Goal: Communication & Community: Participate in discussion

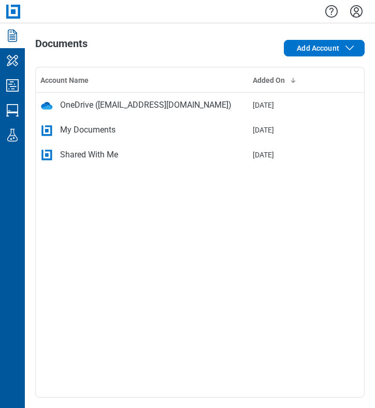
click at [211, 56] on div "Documents" at bounding box center [134, 48] width 198 height 21
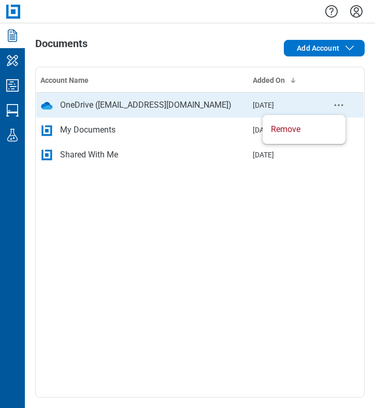
click at [340, 106] on icon "context-menu" at bounding box center [338, 105] width 12 height 12
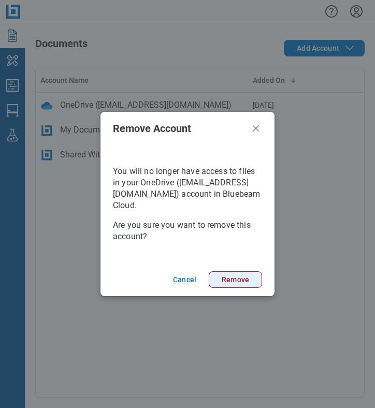
click at [237, 279] on button "Remove" at bounding box center [235, 279] width 53 height 17
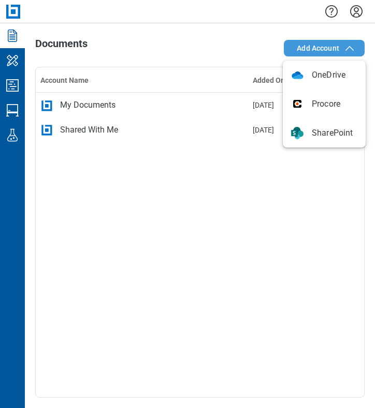
click at [318, 45] on span "Add Account" at bounding box center [318, 48] width 42 height 10
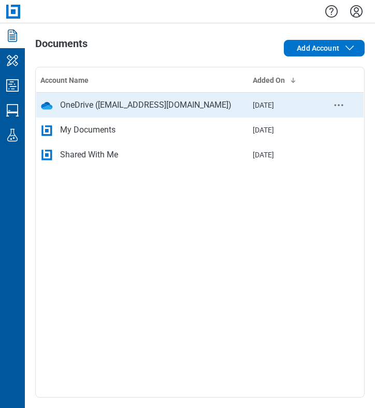
click at [129, 106] on div "OneDrive ([EMAIL_ADDRESS][DOMAIN_NAME])" at bounding box center [145, 105] width 171 height 12
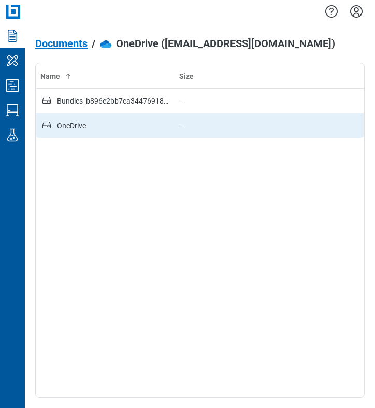
click at [89, 133] on td "OneDrive" at bounding box center [105, 125] width 139 height 25
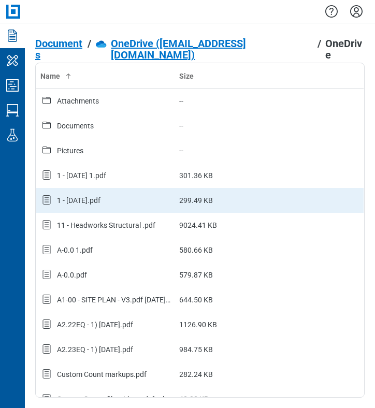
click at [106, 192] on td "1 - [DATE].pdf" at bounding box center [105, 200] width 139 height 25
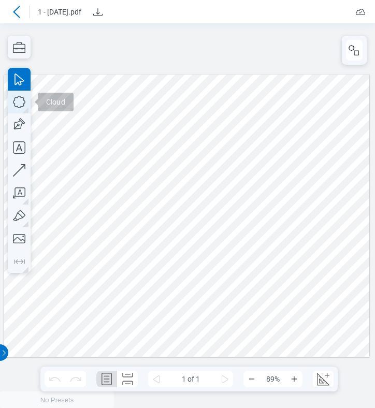
click at [21, 98] on icon "button" at bounding box center [19, 102] width 23 height 23
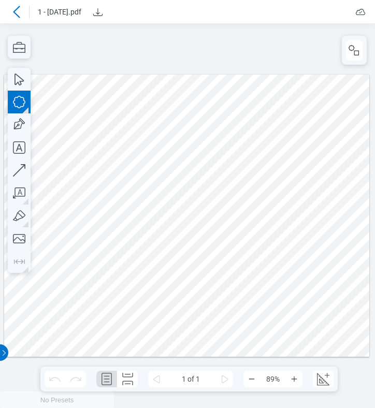
drag, startPoint x: 233, startPoint y: 282, endPoint x: 279, endPoint y: 318, distance: 58.2
click at [279, 318] on div at bounding box center [187, 216] width 366 height 283
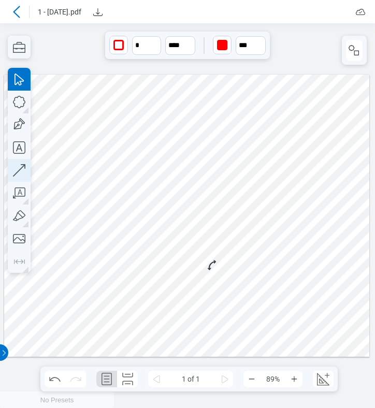
click at [20, 171] on icon "button" at bounding box center [19, 170] width 23 height 23
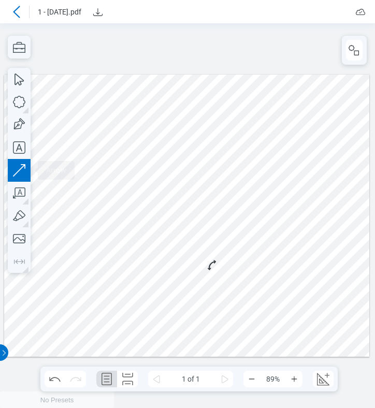
drag, startPoint x: 129, startPoint y: 309, endPoint x: 196, endPoint y: 306, distance: 66.8
click at [181, 299] on div at bounding box center [187, 216] width 366 height 283
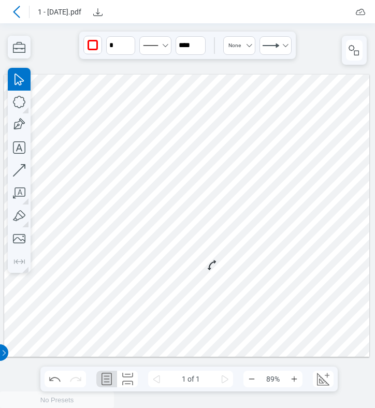
click at [22, 10] on icon at bounding box center [16, 12] width 12 height 12
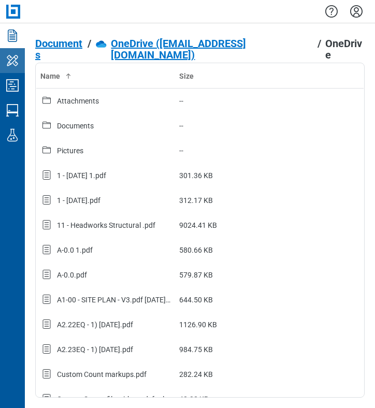
click at [16, 64] on icon "My Workspace" at bounding box center [12, 60] width 17 height 17
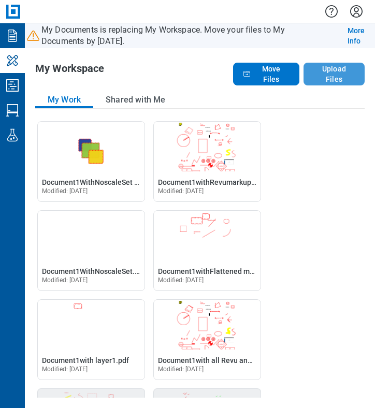
click at [326, 77] on button "Upload Files" at bounding box center [333, 74] width 61 height 23
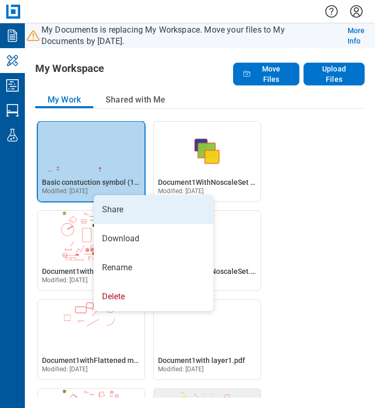
click at [108, 209] on li "Share" at bounding box center [154, 209] width 120 height 29
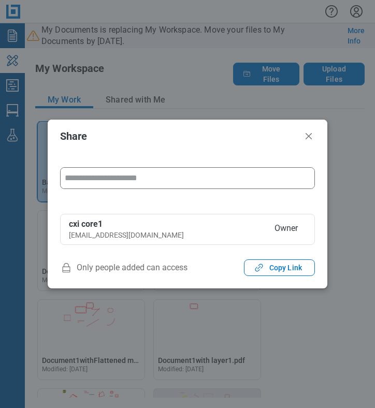
click at [133, 182] on input "form" at bounding box center [188, 178] width 254 height 21
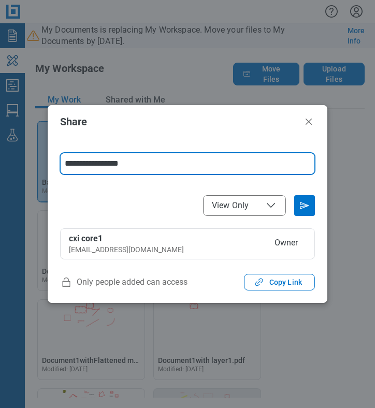
type input "**********"
click at [274, 208] on icon "File Access" at bounding box center [271, 205] width 12 height 12
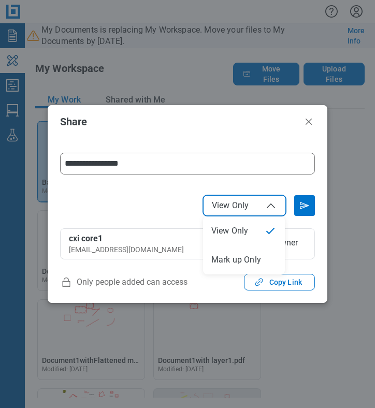
select select "******"
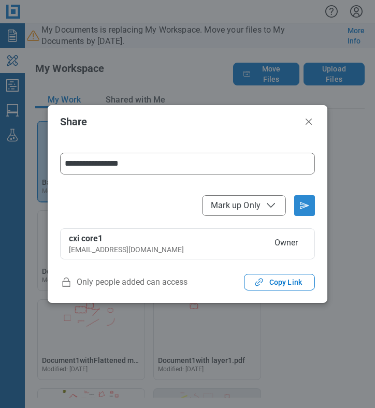
drag, startPoint x: 308, startPoint y: 206, endPoint x: 371, endPoint y: 215, distance: 63.8
click at [308, 206] on icon "Send email invitation" at bounding box center [304, 205] width 8 height 6
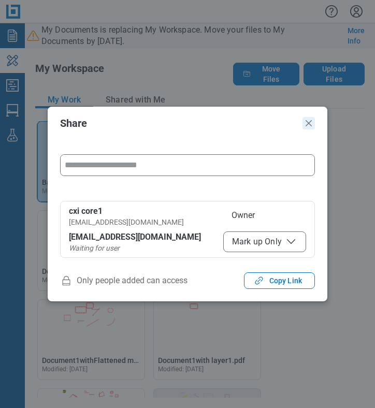
click at [310, 125] on icon "Close" at bounding box center [308, 123] width 6 height 6
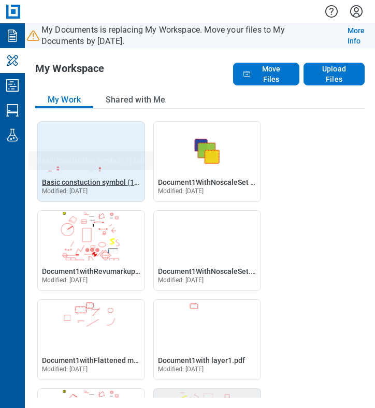
click at [124, 181] on span "Basic constuction symbol (1).pdf" at bounding box center [96, 182] width 108 height 8
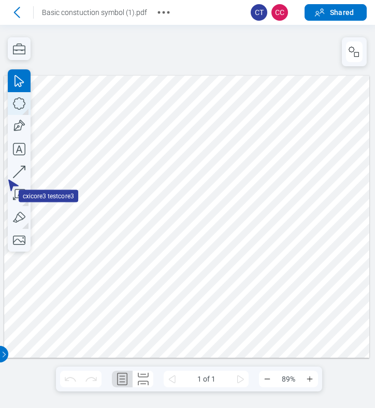
click at [19, 109] on icon "button" at bounding box center [19, 103] width 12 height 12
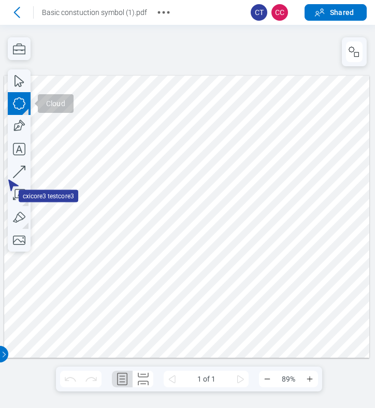
drag, startPoint x: 269, startPoint y: 186, endPoint x: 283, endPoint y: 193, distance: 15.3
click at [273, 192] on div at bounding box center [187, 217] width 366 height 283
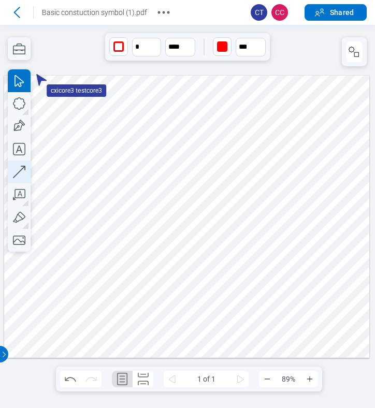
click at [20, 169] on icon "button" at bounding box center [19, 171] width 23 height 23
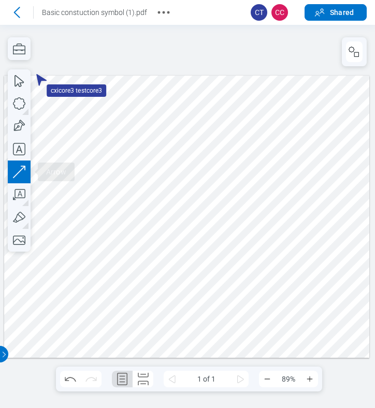
drag, startPoint x: 165, startPoint y: 126, endPoint x: 125, endPoint y: 185, distance: 70.9
click at [125, 185] on div at bounding box center [187, 217] width 366 height 283
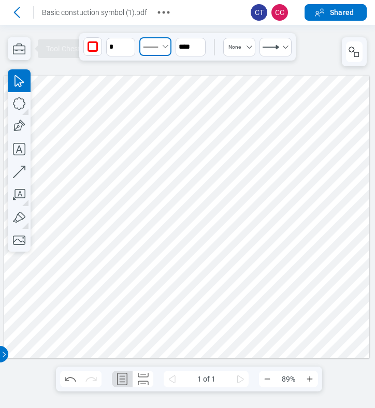
click at [150, 50] on icon "Select Solid" at bounding box center [150, 47] width 21 height 16
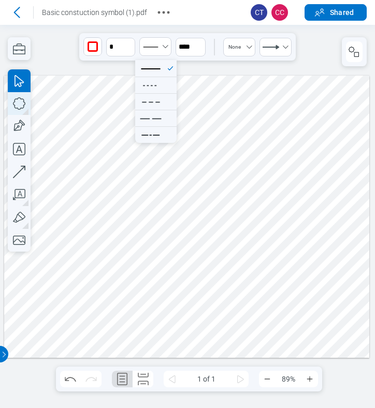
click at [25, 103] on icon "button" at bounding box center [19, 103] width 23 height 23
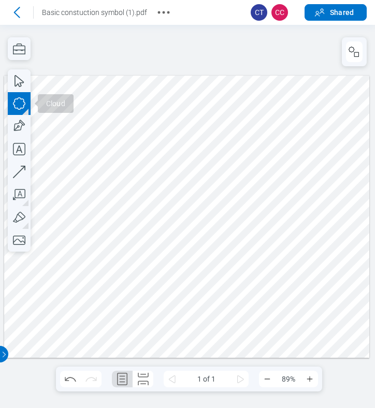
drag, startPoint x: 135, startPoint y: 217, endPoint x: 200, endPoint y: 233, distance: 66.7
click at [178, 231] on div at bounding box center [187, 217] width 366 height 283
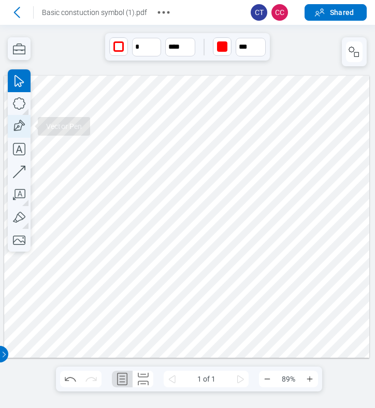
click at [16, 130] on icon "button" at bounding box center [19, 126] width 23 height 23
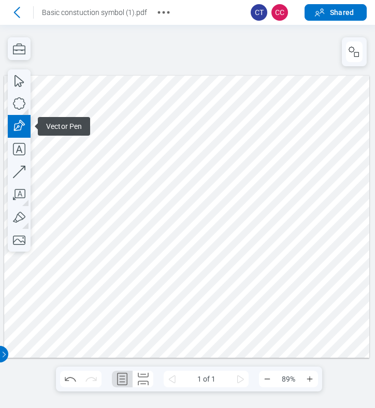
drag, startPoint x: 241, startPoint y: 226, endPoint x: 272, endPoint y: 217, distance: 32.3
click at [244, 226] on div at bounding box center [187, 217] width 366 height 283
click at [272, 217] on div at bounding box center [187, 217] width 366 height 283
click at [273, 254] on div at bounding box center [187, 217] width 366 height 283
click at [246, 256] on div at bounding box center [187, 217] width 366 height 283
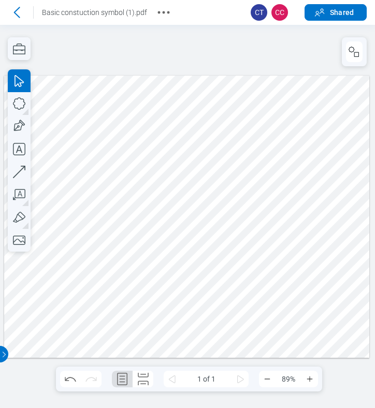
click at [244, 228] on div at bounding box center [187, 217] width 366 height 283
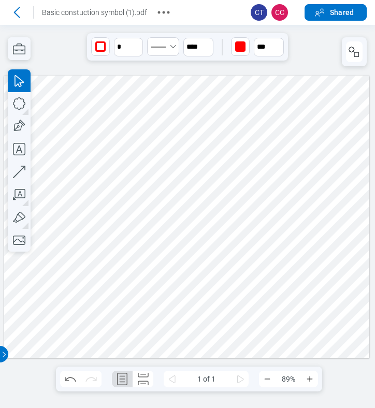
click at [270, 236] on div at bounding box center [187, 217] width 366 height 283
click at [306, 231] on div at bounding box center [187, 217] width 366 height 283
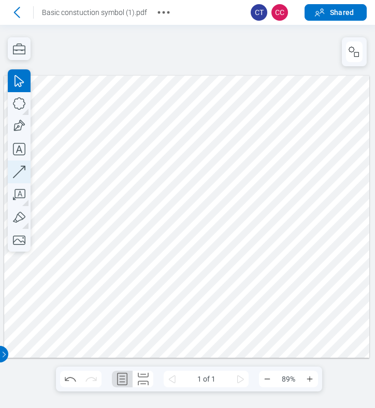
click at [23, 170] on icon "button" at bounding box center [19, 171] width 23 height 23
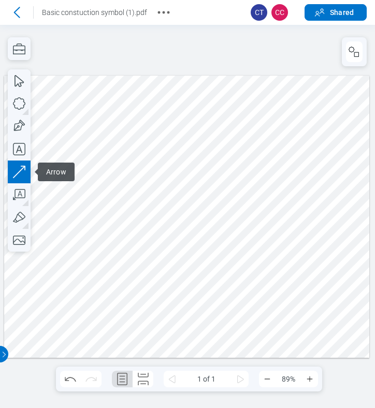
drag, startPoint x: 106, startPoint y: 129, endPoint x: 85, endPoint y: 157, distance: 35.1
click at [85, 157] on div at bounding box center [187, 217] width 366 height 283
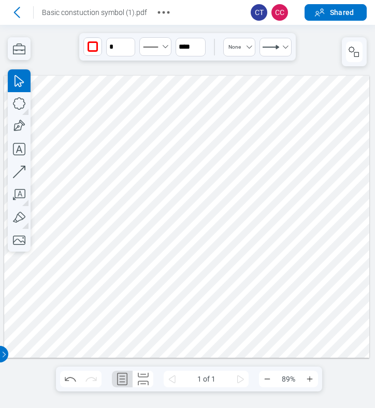
click at [191, 105] on div at bounding box center [187, 217] width 366 height 283
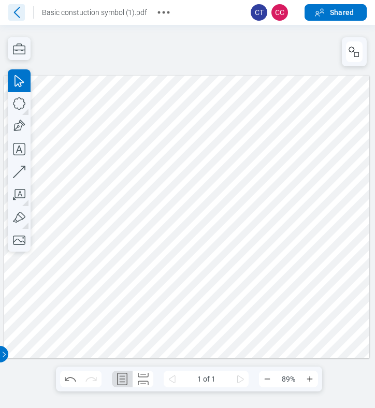
click at [17, 16] on icon at bounding box center [16, 12] width 17 height 17
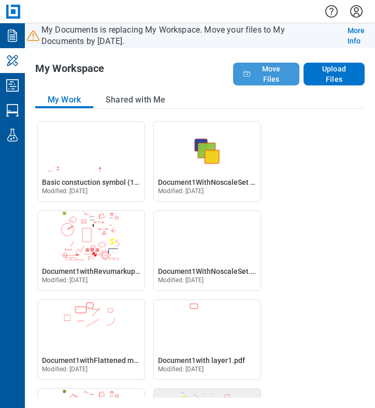
click at [274, 68] on span "Move Files" at bounding box center [271, 74] width 30 height 21
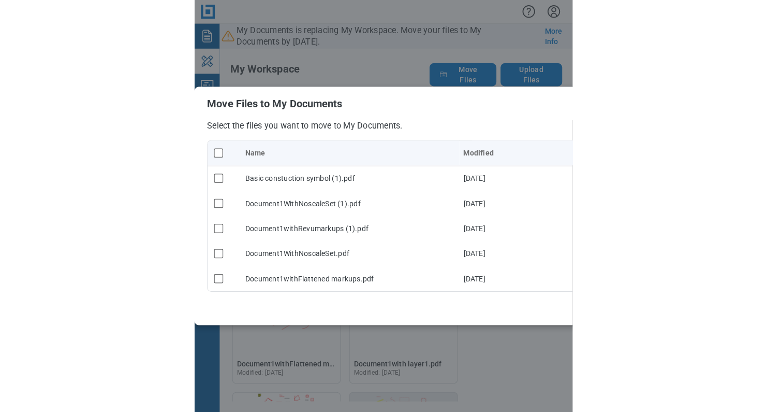
scroll to position [0, 117]
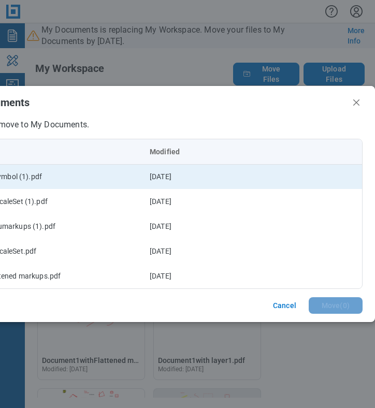
click at [80, 178] on td "Basic constuction symbol (1).pdf" at bounding box center [37, 176] width 216 height 25
click at [116, 171] on div "Basic constuction symbol (1).pdf" at bounding box center [37, 176] width 208 height 10
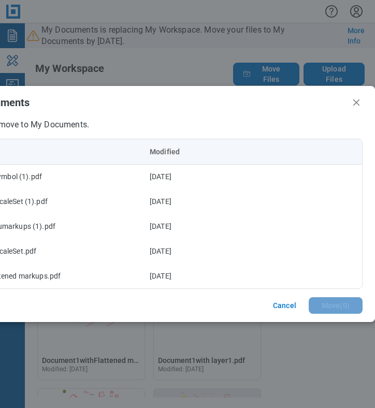
drag, startPoint x: 170, startPoint y: 92, endPoint x: 306, endPoint y: 89, distance: 136.2
click at [306, 89] on header "Move Files to My Documents" at bounding box center [129, 102] width 492 height 33
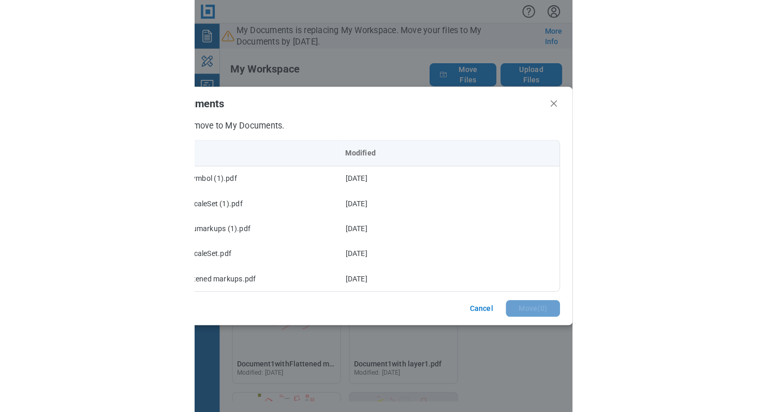
scroll to position [0, 0]
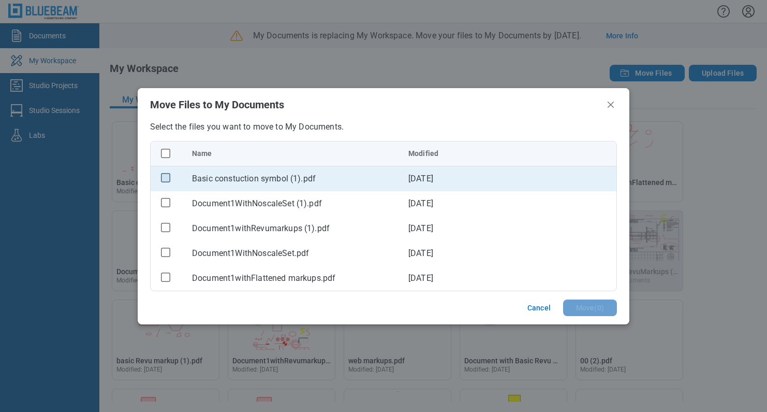
click at [167, 175] on rect "checkbox" at bounding box center [166, 177] width 9 height 9
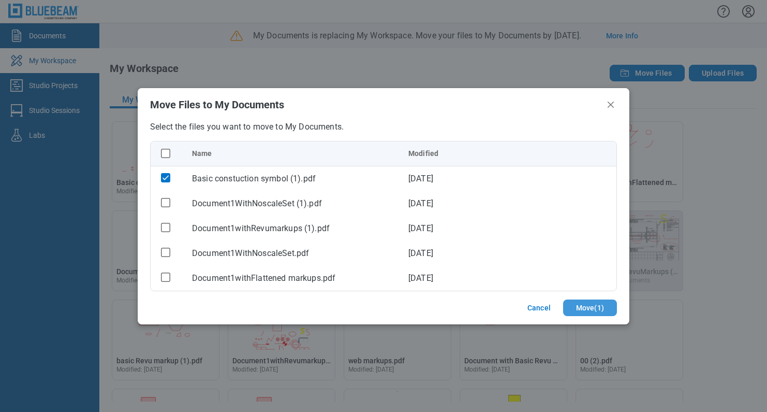
click at [374, 306] on button "Move ( 1 )" at bounding box center [590, 307] width 54 height 17
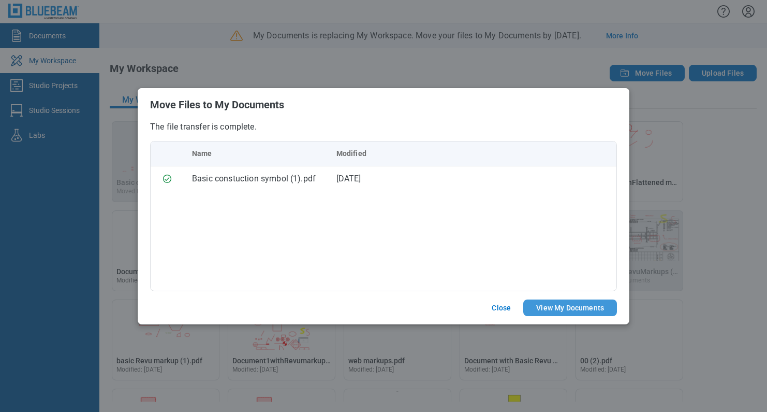
click at [374, 310] on button "View My Documents" at bounding box center [570, 307] width 94 height 17
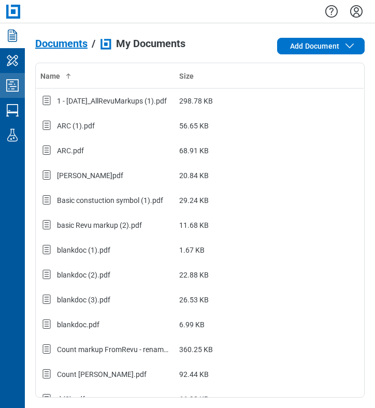
click at [9, 83] on icon "Studio Projects" at bounding box center [12, 85] width 17 height 17
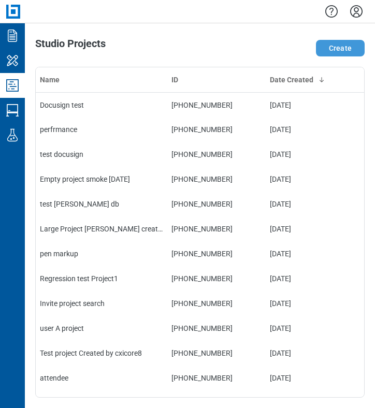
click at [336, 51] on button "Create" at bounding box center [340, 48] width 49 height 17
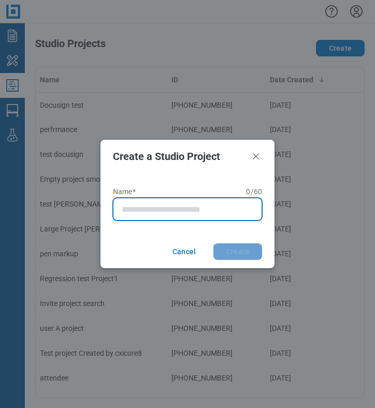
click at [166, 210] on input "Name* 0 of 60 characters 0 / 60" at bounding box center [190, 209] width 136 height 12
type input "**********"
click at [213, 243] on button "Create" at bounding box center [237, 251] width 49 height 17
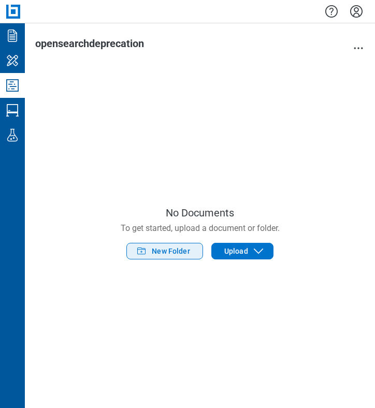
click at [176, 253] on span "New Folder" at bounding box center [171, 251] width 38 height 10
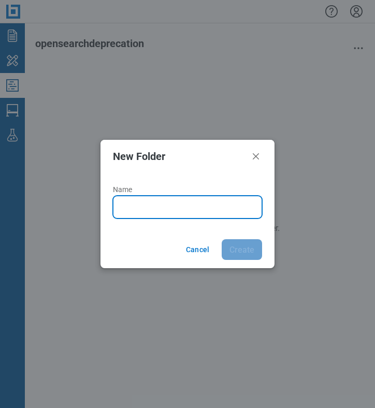
click at [159, 211] on input "Name" at bounding box center [190, 207] width 136 height 12
type input "*******"
click at [222, 239] on button "Create" at bounding box center [242, 249] width 40 height 21
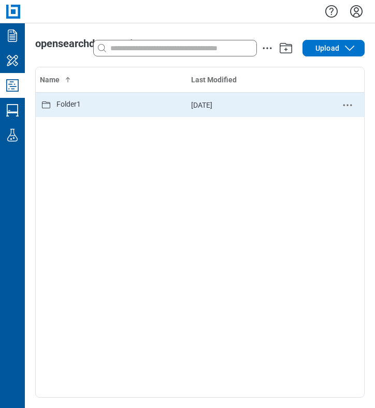
click at [146, 103] on div "Folder1" at bounding box center [111, 105] width 143 height 12
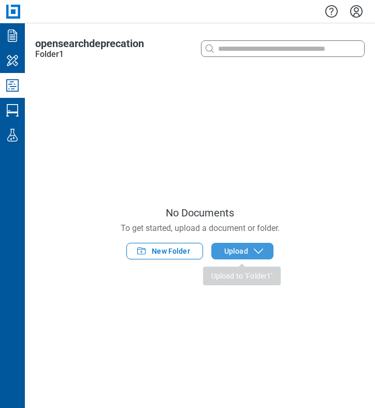
click at [241, 255] on span "Upload" at bounding box center [236, 251] width 24 height 10
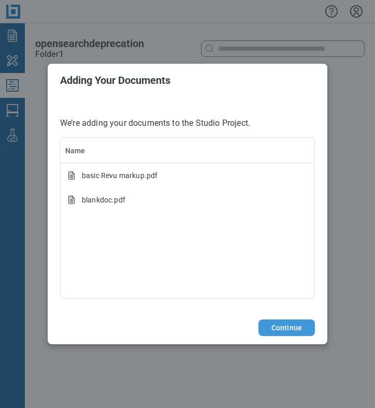
click at [293, 323] on button "Continue" at bounding box center [286, 327] width 56 height 17
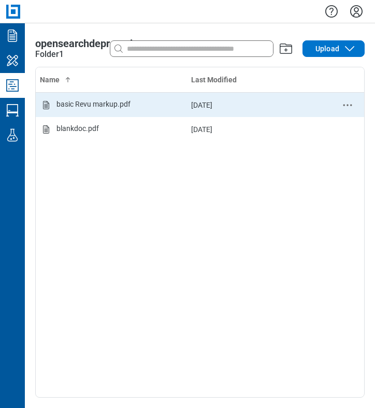
click at [114, 108] on div "basic Revu markup.pdf" at bounding box center [93, 105] width 74 height 12
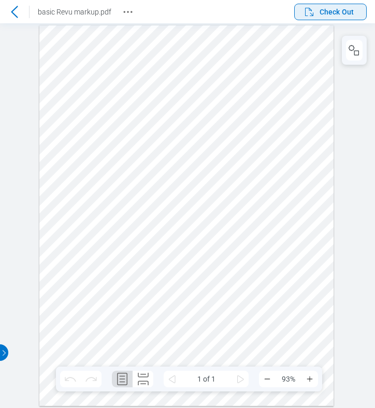
click at [327, 9] on span "Check Out" at bounding box center [336, 12] width 34 height 10
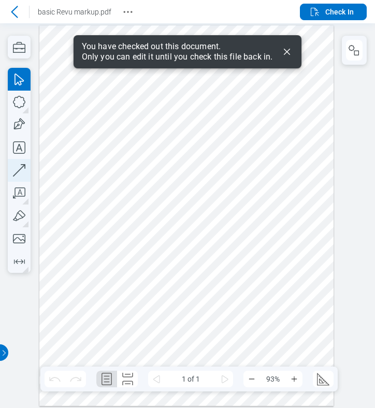
click at [21, 173] on icon "button" at bounding box center [19, 170] width 23 height 23
drag, startPoint x: 116, startPoint y: 264, endPoint x: 241, endPoint y: 243, distance: 126.5
click at [226, 243] on div at bounding box center [186, 215] width 294 height 381
click at [271, 242] on div at bounding box center [186, 215] width 294 height 381
click at [128, 13] on icon "Revision History" at bounding box center [128, 12] width 12 height 12
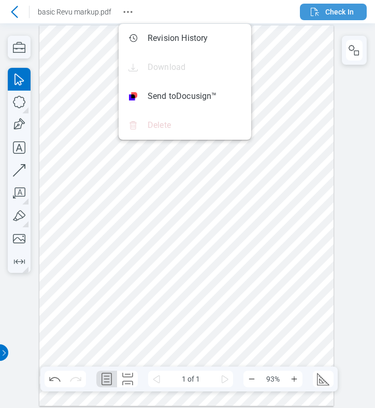
click at [333, 16] on span "Check In" at bounding box center [339, 12] width 28 height 10
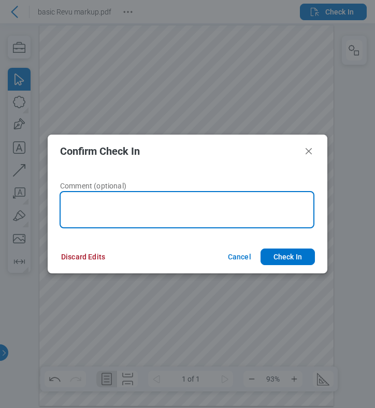
click at [191, 213] on textarea at bounding box center [187, 209] width 255 height 37
type textarea "**********"
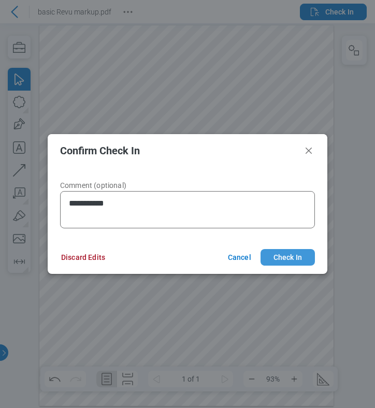
click at [271, 254] on button "Check In" at bounding box center [287, 257] width 54 height 17
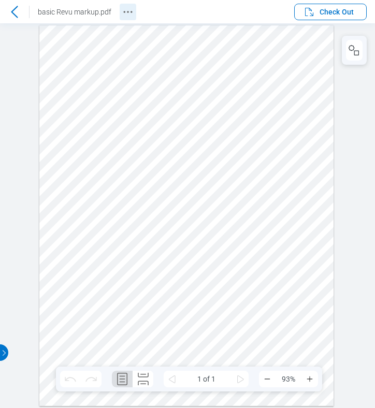
click at [126, 9] on icon "Revision History" at bounding box center [128, 12] width 12 height 12
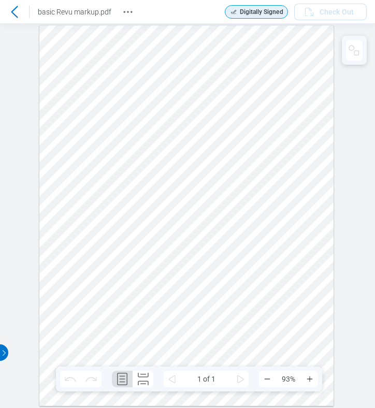
click at [19, 11] on icon at bounding box center [14, 12] width 12 height 12
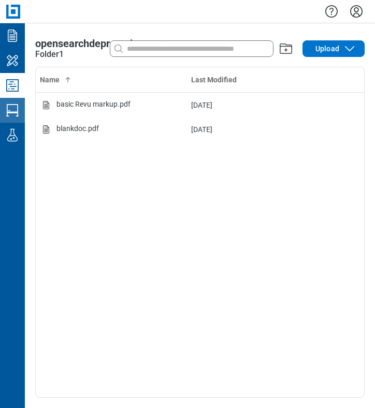
click at [14, 113] on icon "Studio Sessions" at bounding box center [12, 110] width 12 height 12
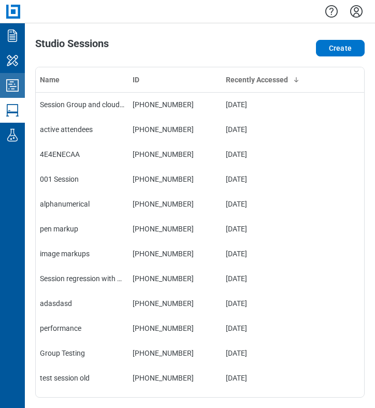
click at [16, 76] on link "Studio Projects" at bounding box center [12, 85] width 25 height 25
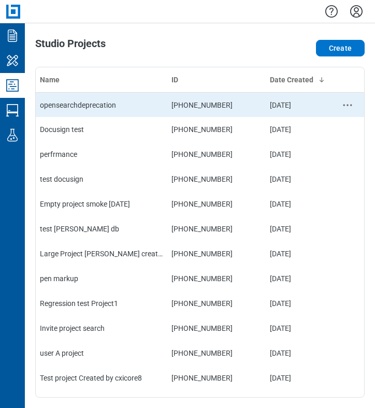
click at [79, 106] on td "opensearchdeprecation" at bounding box center [102, 104] width 132 height 25
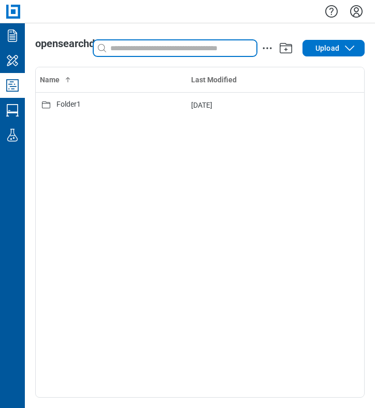
click at [148, 47] on input at bounding box center [182, 47] width 148 height 11
type input "*"
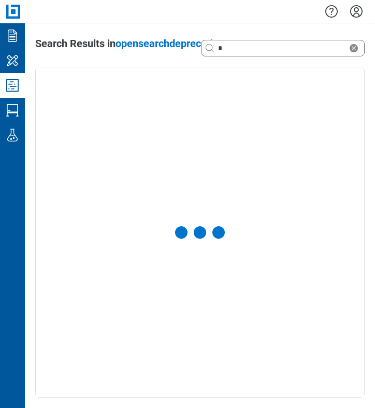
select select "**********"
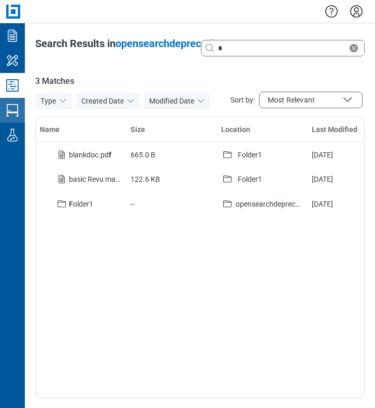
click at [9, 110] on icon "Studio Sessions" at bounding box center [12, 110] width 17 height 17
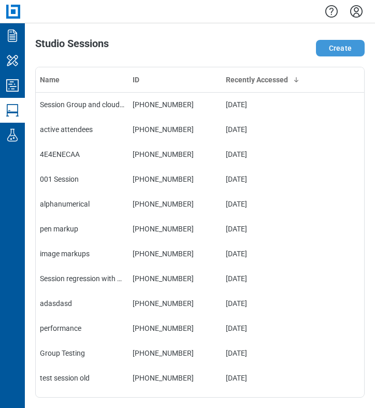
click at [340, 55] on button "Create" at bounding box center [340, 48] width 49 height 17
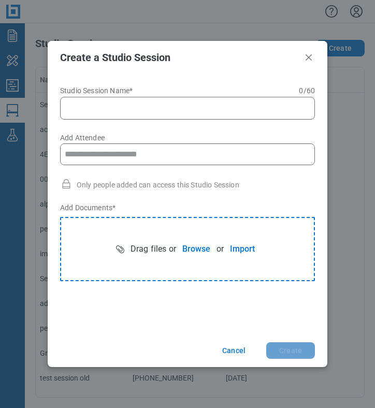
click at [103, 105] on input "Studio Session Name* 0 of 60 characters 0 / 60" at bounding box center [189, 108] width 241 height 12
type input "**********"
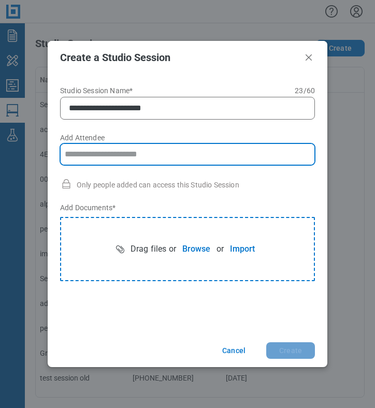
click at [93, 151] on input "Add Attendee" at bounding box center [188, 154] width 254 height 21
type input "**********"
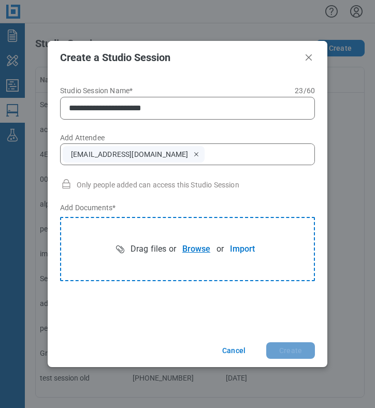
click at [187, 247] on button "Browse" at bounding box center [196, 249] width 40 height 21
click at [294, 354] on button "Create" at bounding box center [290, 350] width 49 height 17
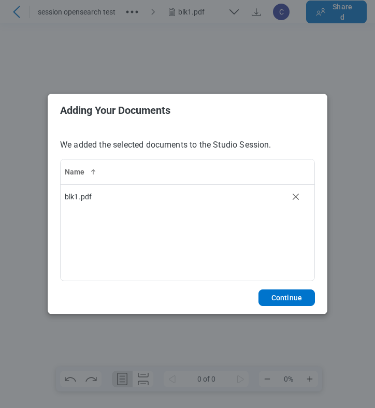
click at [290, 311] on footer "Continue" at bounding box center [188, 297] width 280 height 33
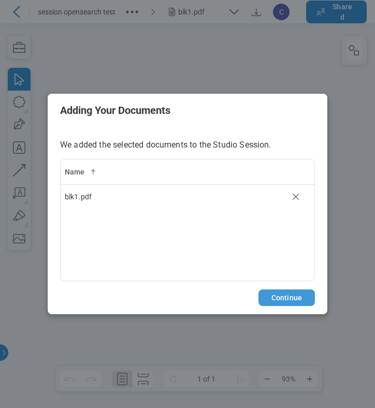
click at [288, 305] on button "Continue" at bounding box center [286, 297] width 56 height 17
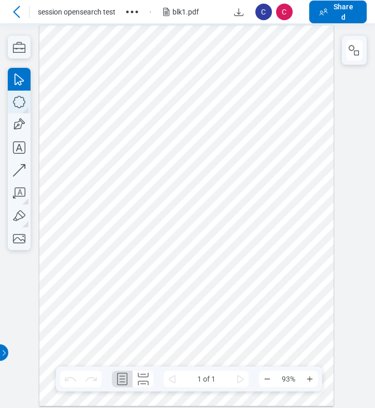
click at [26, 100] on icon "button" at bounding box center [19, 102] width 23 height 23
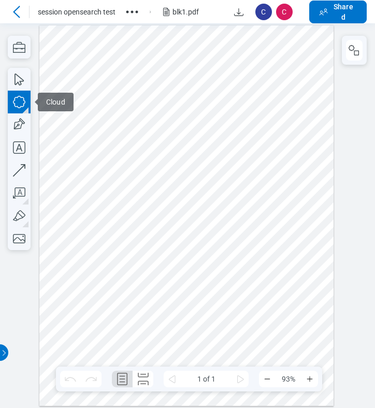
drag, startPoint x: 174, startPoint y: 155, endPoint x: 218, endPoint y: 201, distance: 64.1
click at [218, 201] on div at bounding box center [186, 215] width 294 height 381
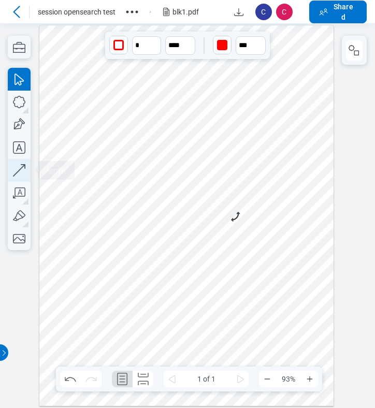
click at [20, 169] on icon "button" at bounding box center [19, 170] width 12 height 12
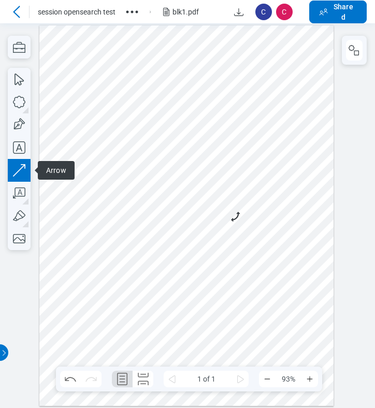
drag, startPoint x: 160, startPoint y: 254, endPoint x: 252, endPoint y: 248, distance: 92.3
click at [252, 248] on div at bounding box center [186, 215] width 294 height 381
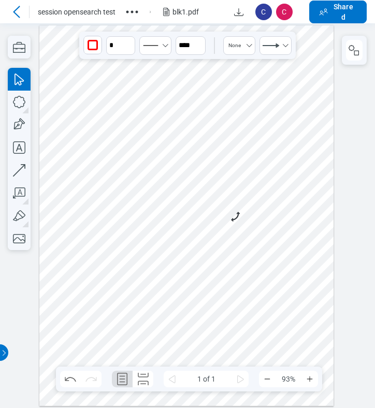
click at [265, 199] on div at bounding box center [186, 215] width 294 height 381
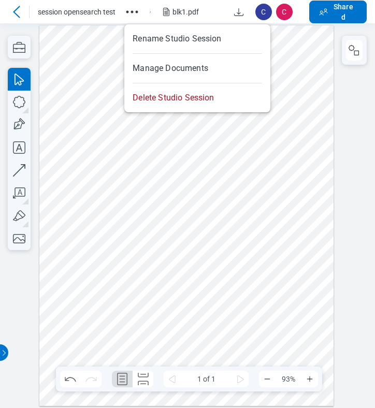
click at [140, 10] on icon "button" at bounding box center [132, 12] width 17 height 17
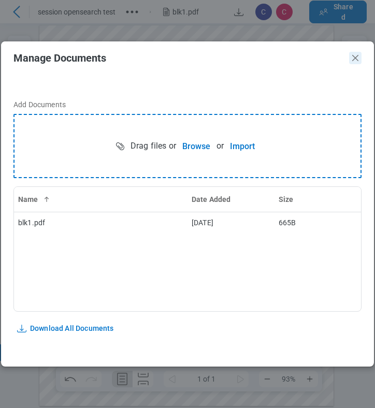
click at [359, 59] on icon "Close" at bounding box center [355, 58] width 12 height 12
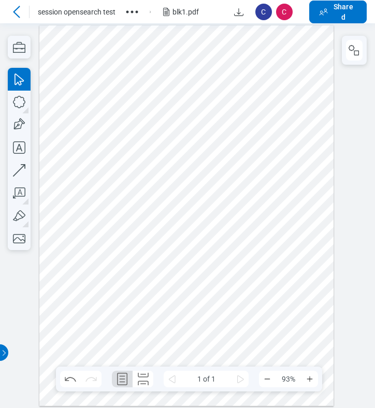
click at [167, 65] on div at bounding box center [186, 215] width 294 height 381
click at [24, 12] on div at bounding box center [16, 12] width 17 height 17
